Goal: Task Accomplishment & Management: Manage account settings

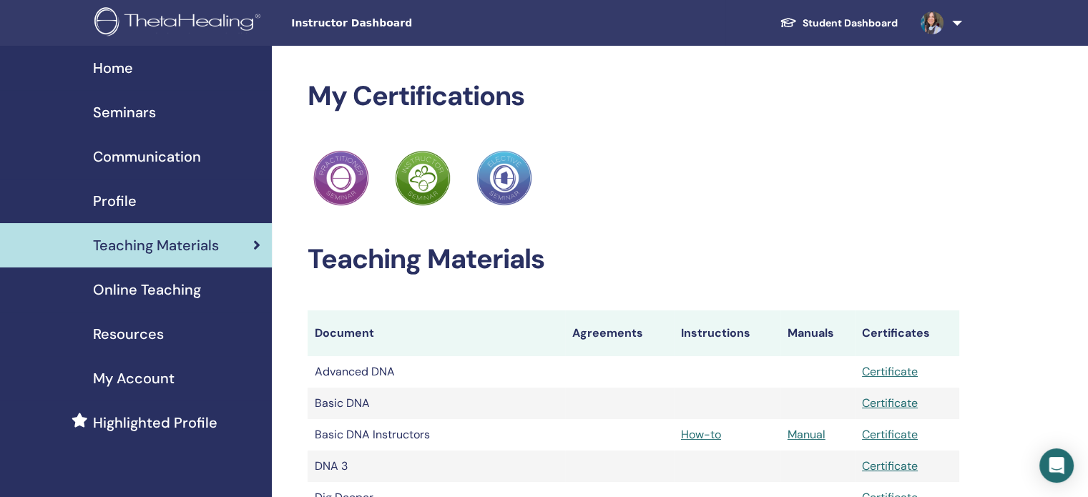
drag, startPoint x: 0, startPoint y: 0, endPoint x: 960, endPoint y: 26, distance: 960.4
click at [960, 26] on link at bounding box center [938, 23] width 59 height 46
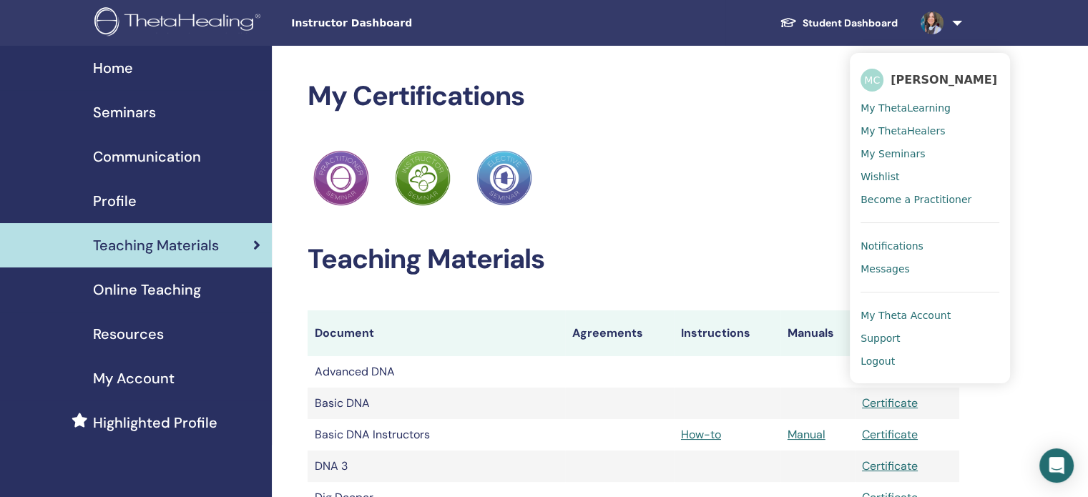
click at [884, 362] on span "Logout" at bounding box center [878, 361] width 34 height 13
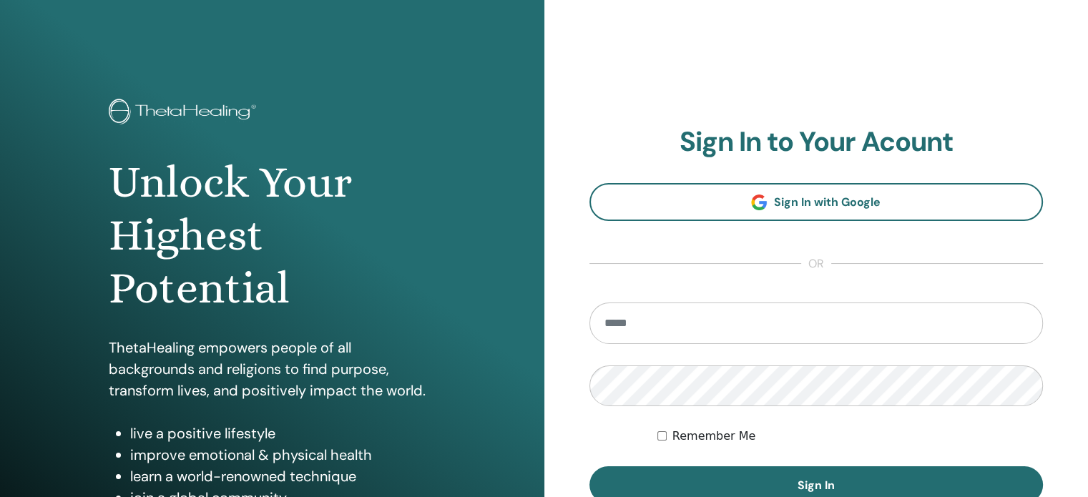
click at [740, 325] on input "email" at bounding box center [816, 323] width 454 height 41
type input "**********"
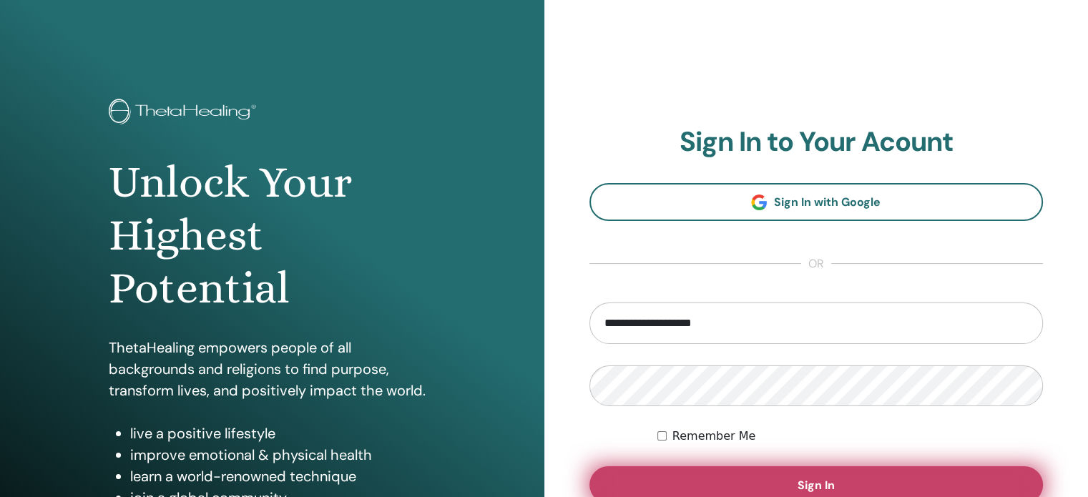
click at [790, 476] on button "Sign In" at bounding box center [816, 484] width 454 height 37
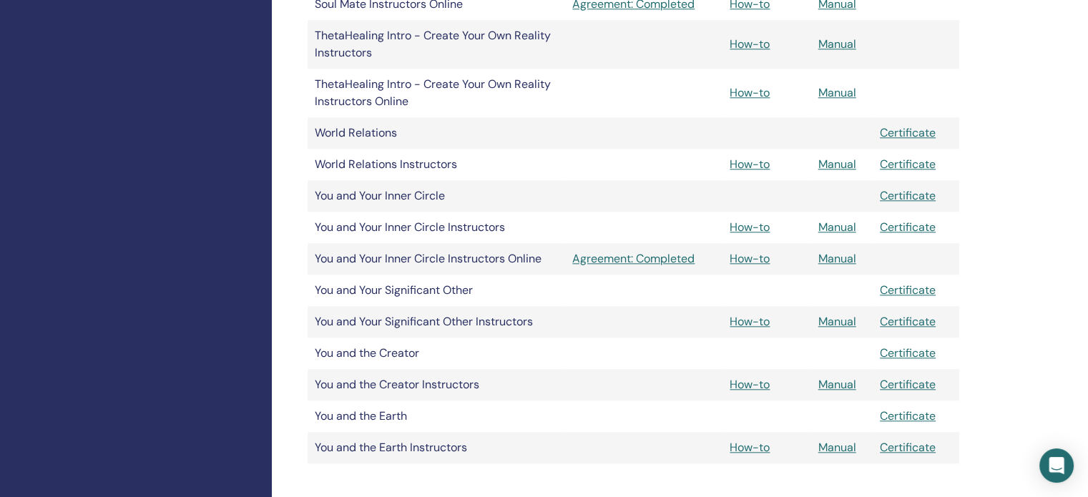
scroll to position [1454, 0]
click at [833, 163] on link "Manual" at bounding box center [837, 165] width 38 height 15
